Goal: Task Accomplishment & Management: Complete application form

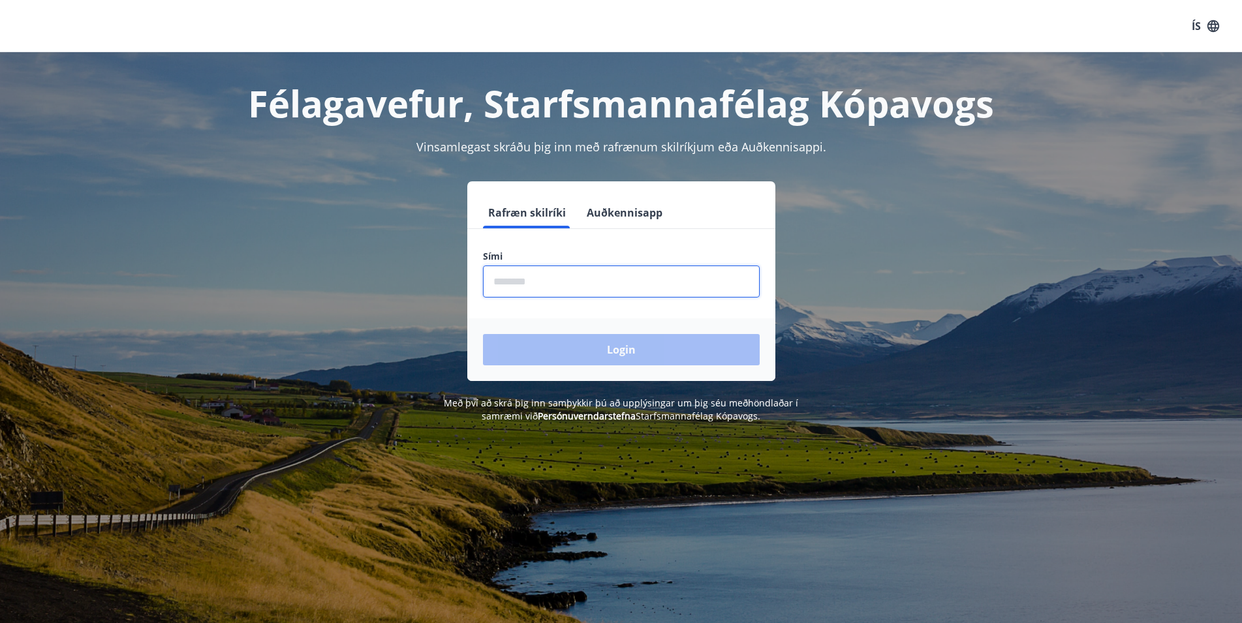
click at [511, 275] on input "phone" at bounding box center [621, 282] width 277 height 32
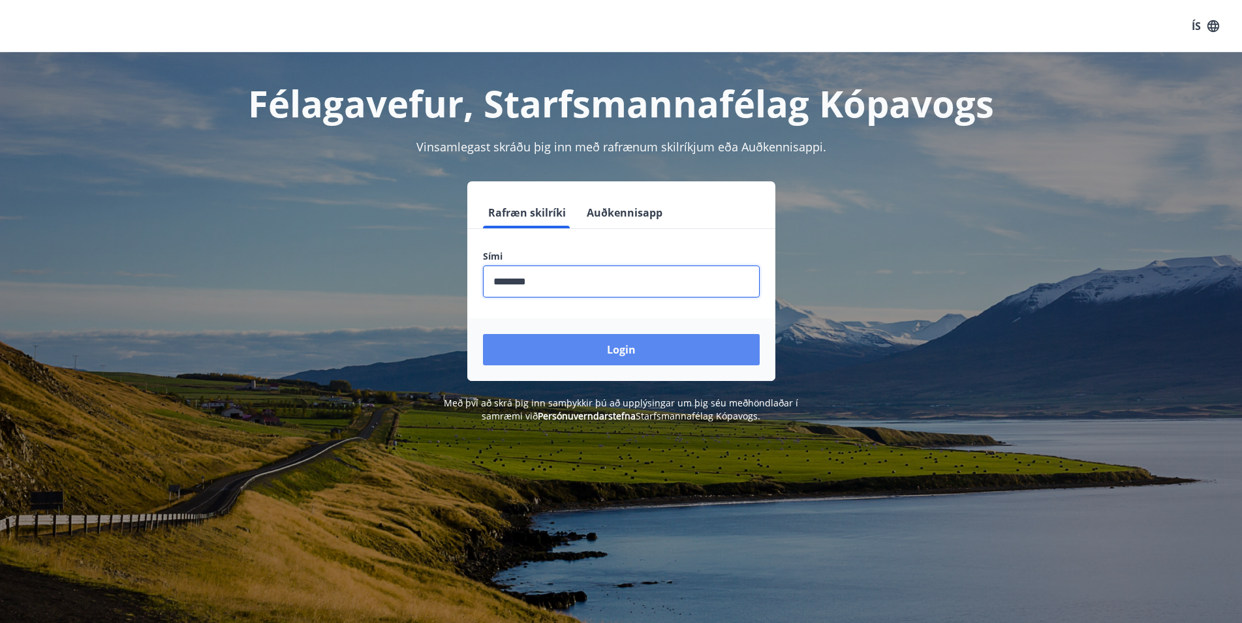
type input "********"
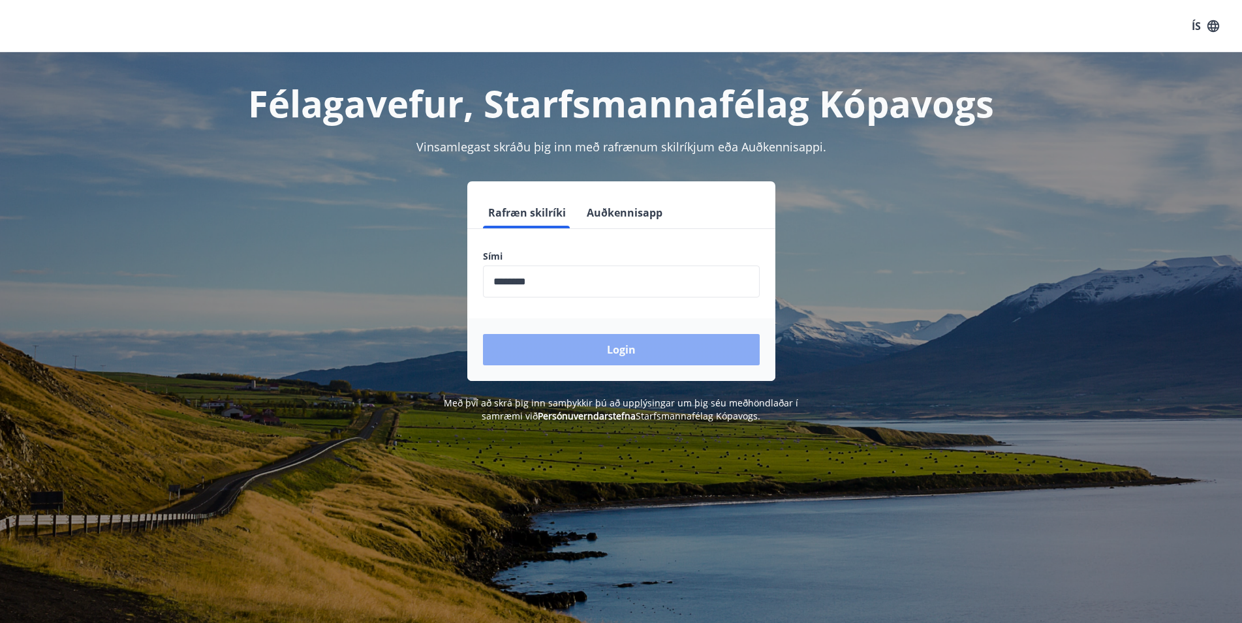
click at [577, 349] on button "Login" at bounding box center [621, 349] width 277 height 31
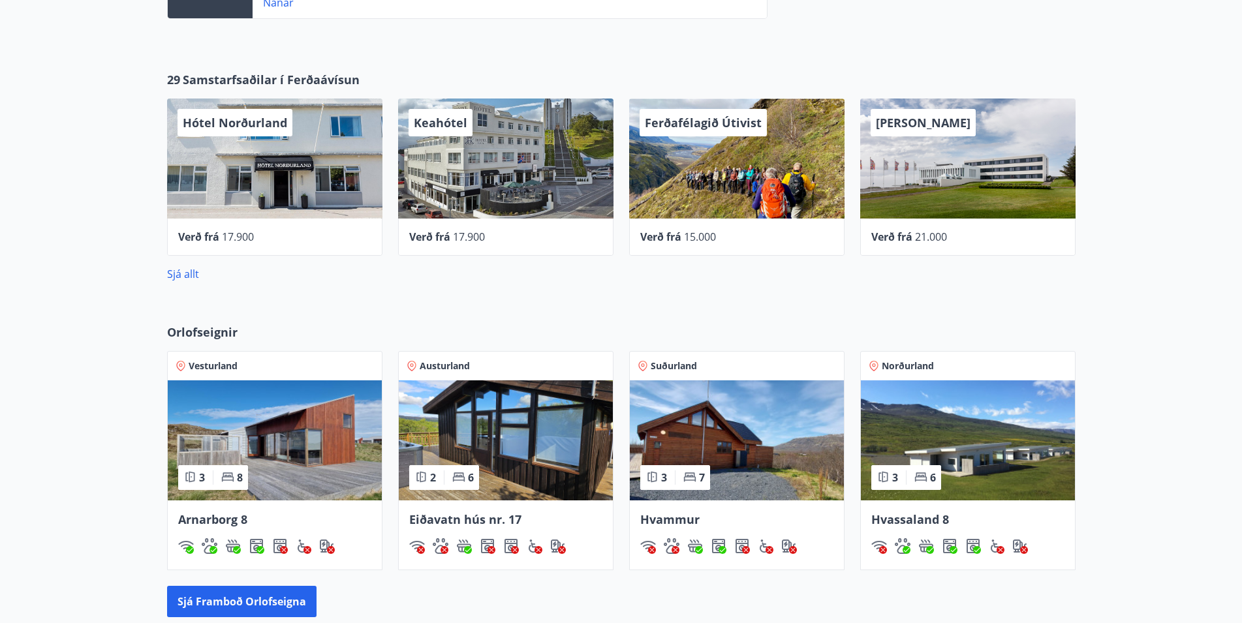
scroll to position [660, 0]
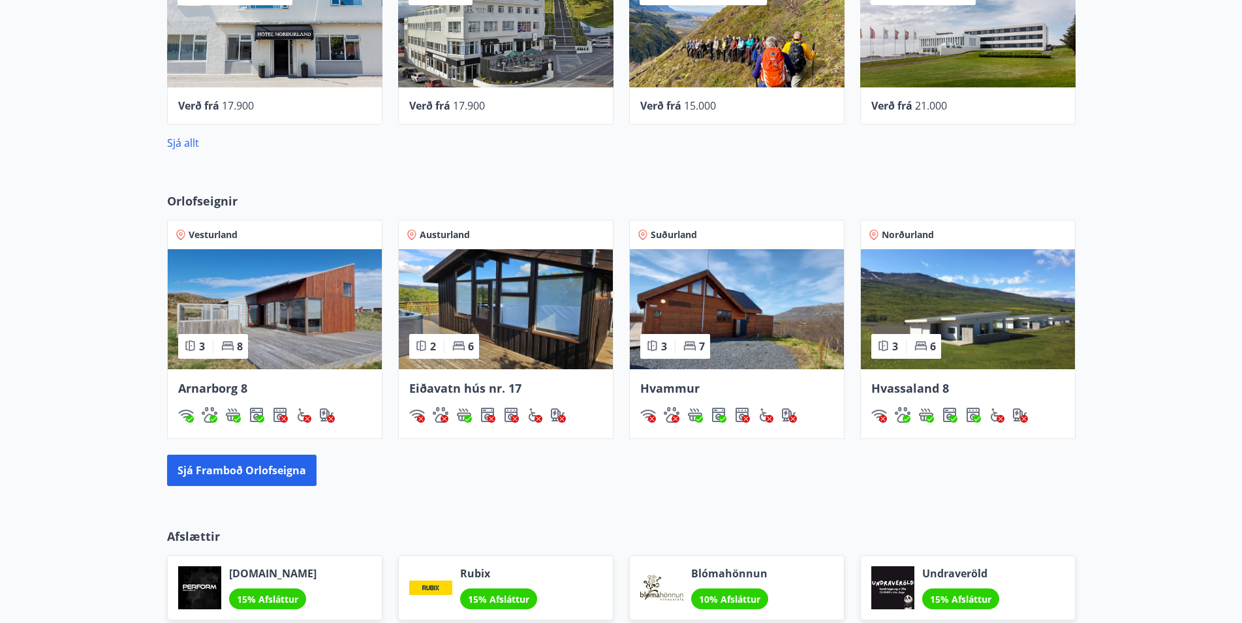
click at [277, 373] on div "Arnarborg 8" at bounding box center [275, 404] width 214 height 69
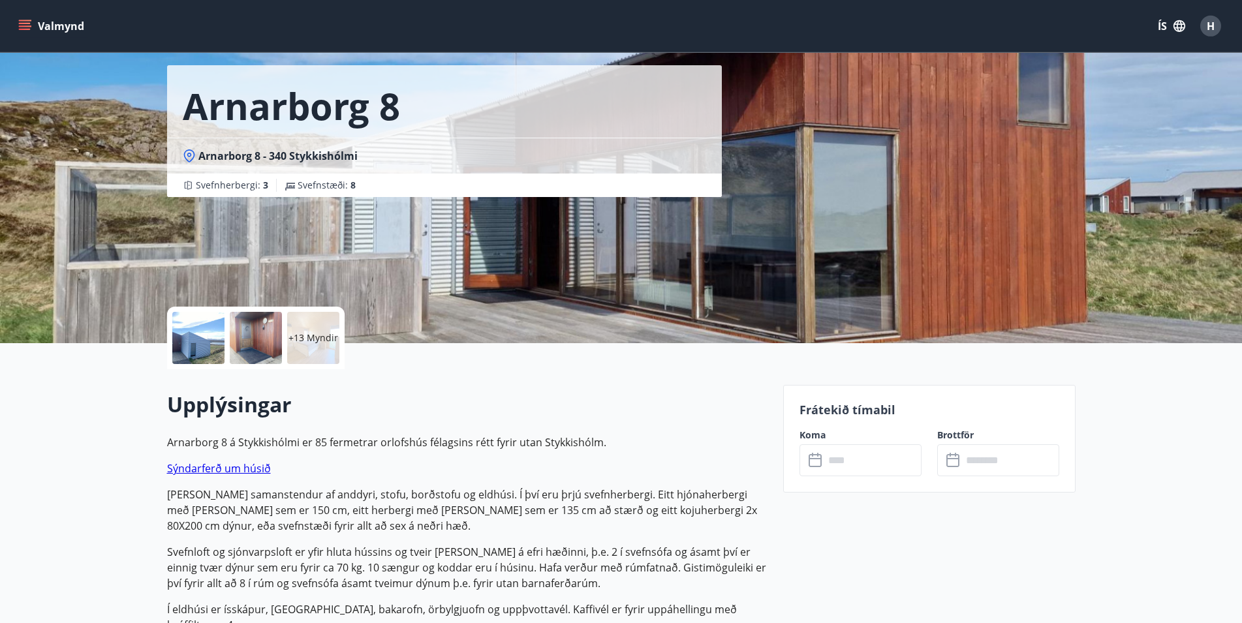
scroll to position [133, 0]
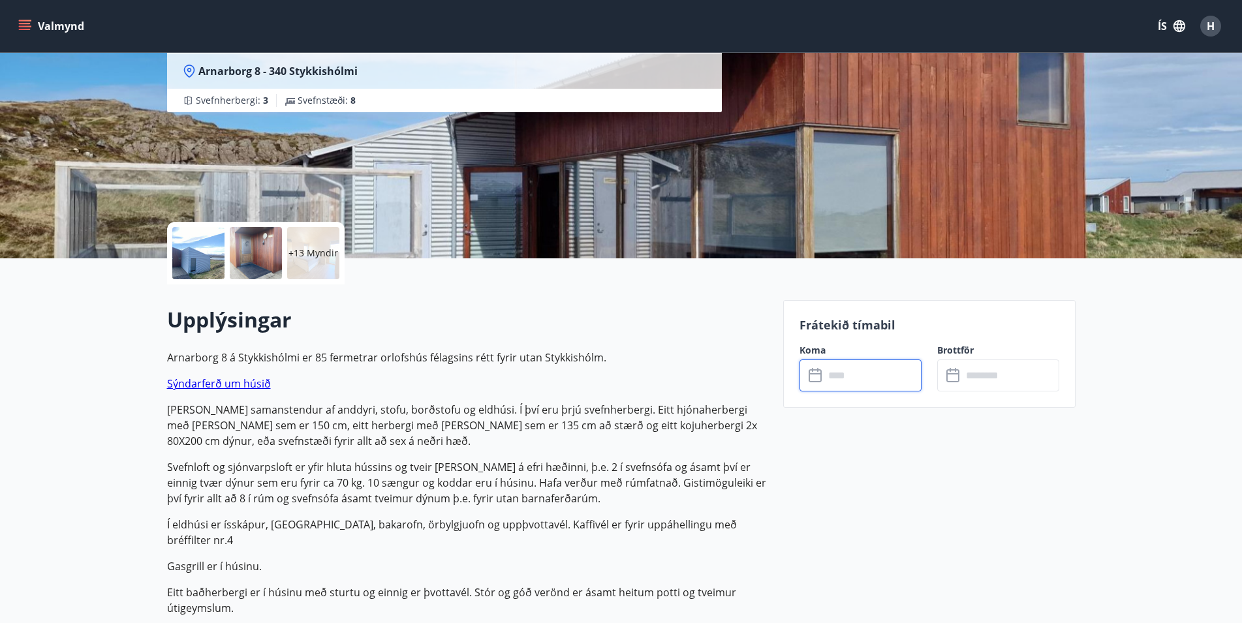
click at [832, 377] on input "text" at bounding box center [873, 376] width 97 height 32
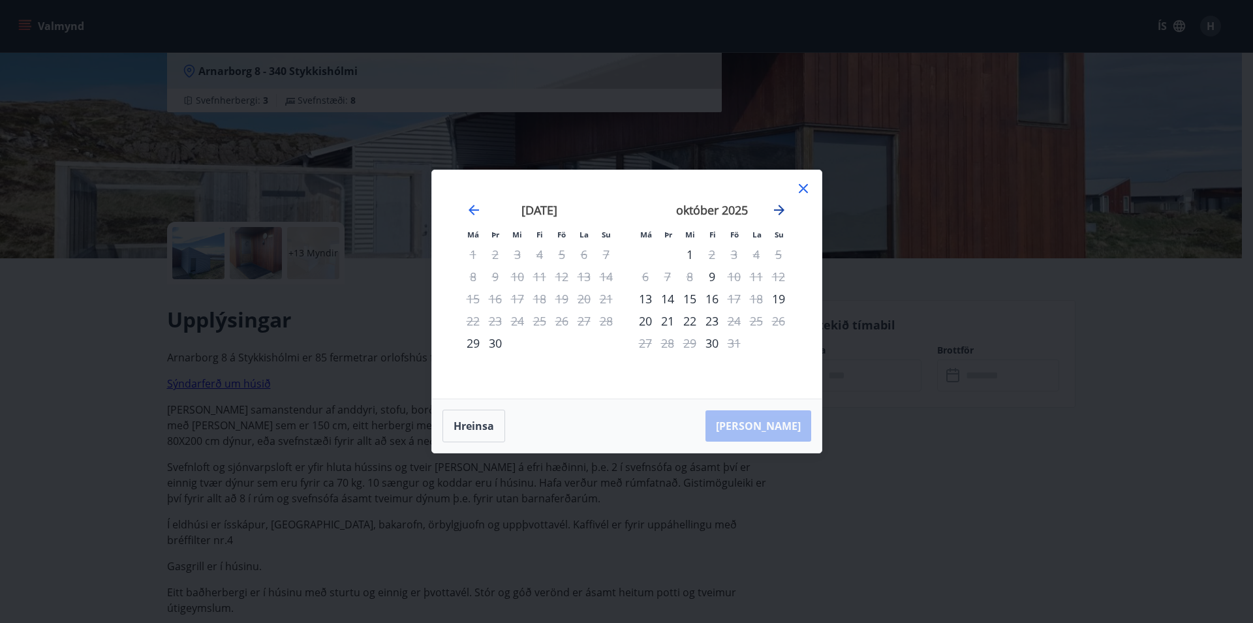
click at [780, 211] on icon "Move forward to switch to the next month." at bounding box center [779, 210] width 10 height 10
click at [778, 212] on icon "Move forward to switch to the next month." at bounding box center [780, 210] width 16 height 16
click at [808, 188] on icon at bounding box center [804, 189] width 16 height 16
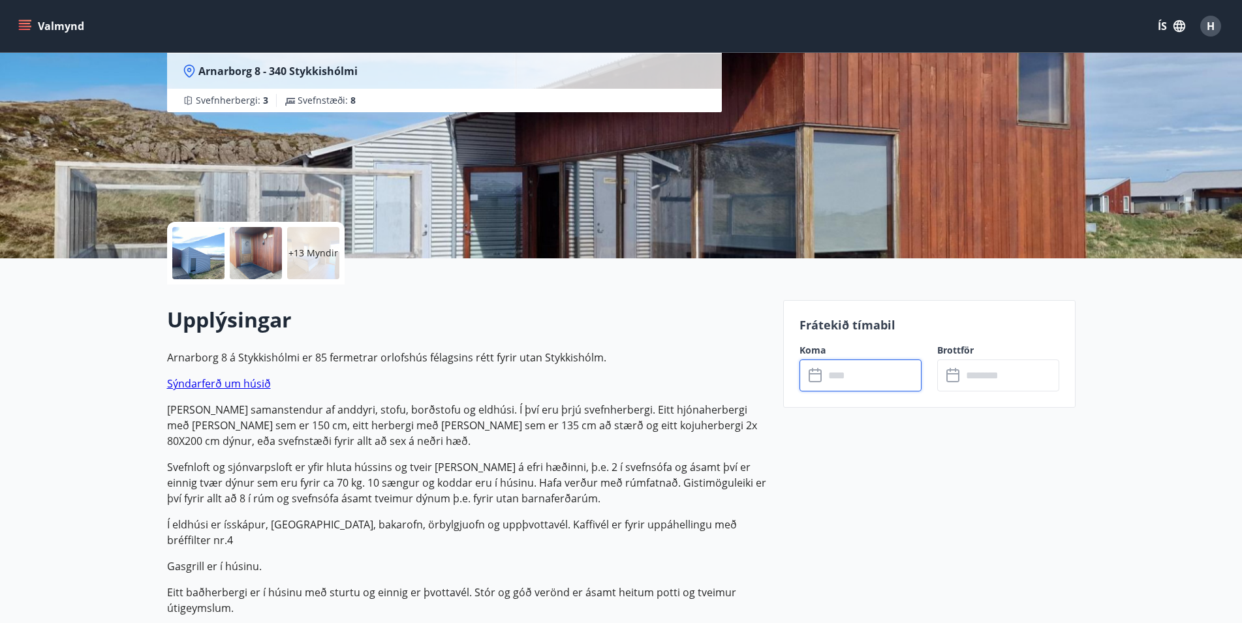
click at [19, 23] on icon "menu" at bounding box center [24, 26] width 13 height 13
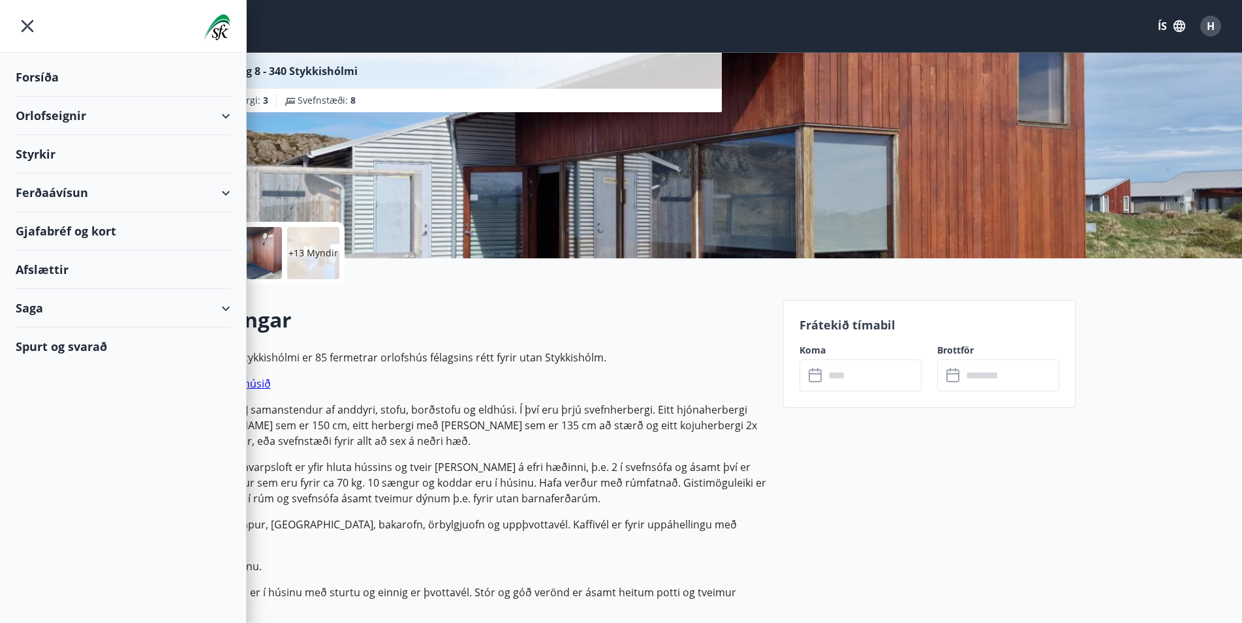
click at [54, 151] on div "Styrkir" at bounding box center [123, 154] width 215 height 39
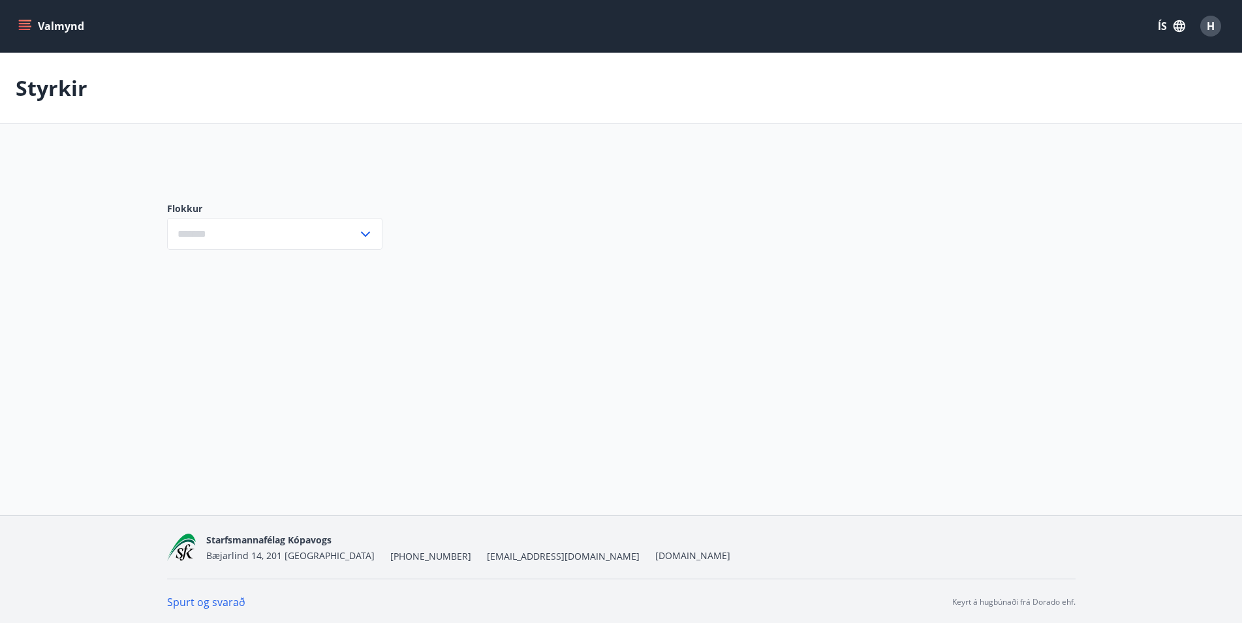
type input "***"
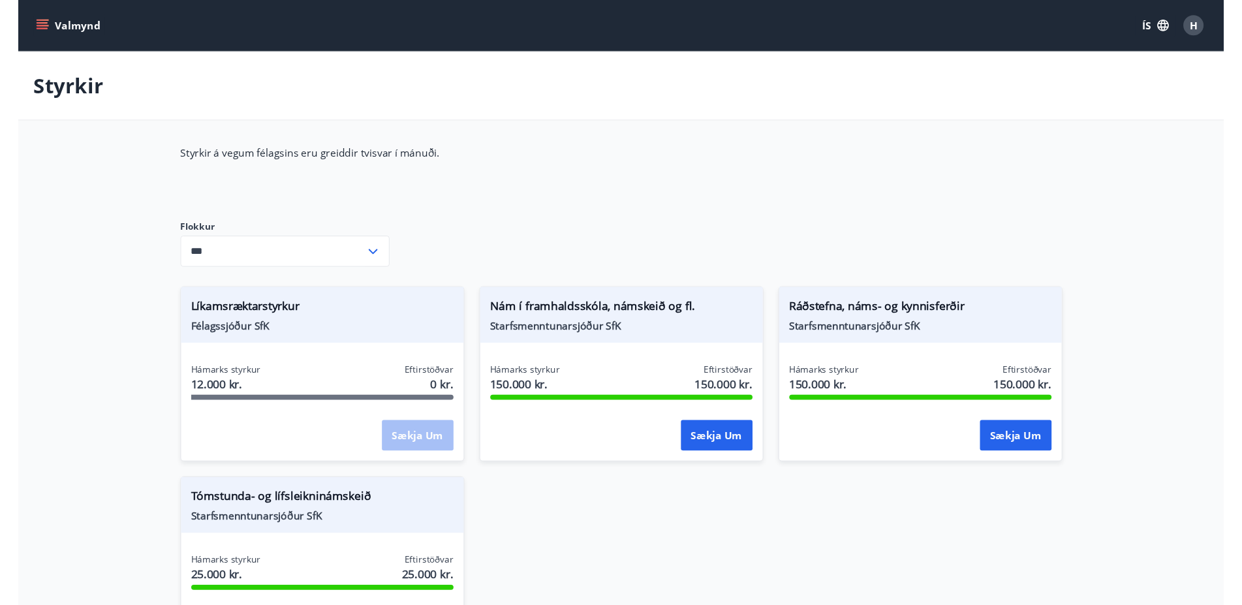
scroll to position [133, 0]
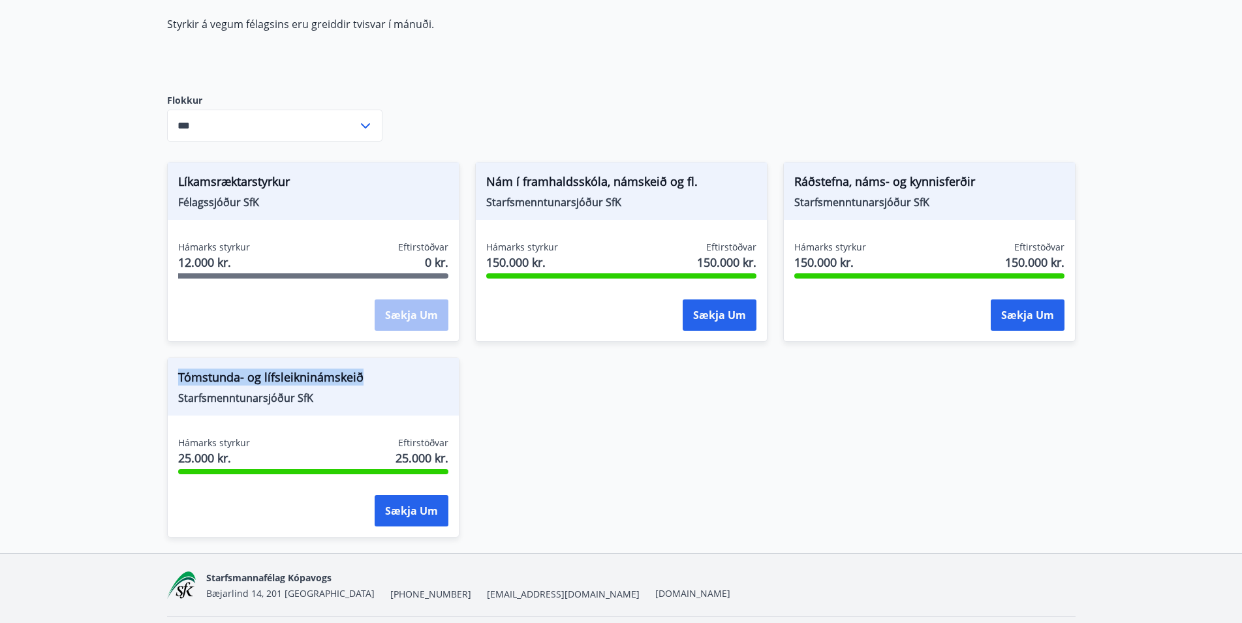
drag, startPoint x: 373, startPoint y: 377, endPoint x: 178, endPoint y: 383, distance: 194.7
click at [178, 383] on span "Tómstunda- og lífsleikninámskeið" at bounding box center [313, 380] width 270 height 22
copy span "Tómstunda- og lífsleikninámskeið"
